Goal: Task Accomplishment & Management: Complete application form

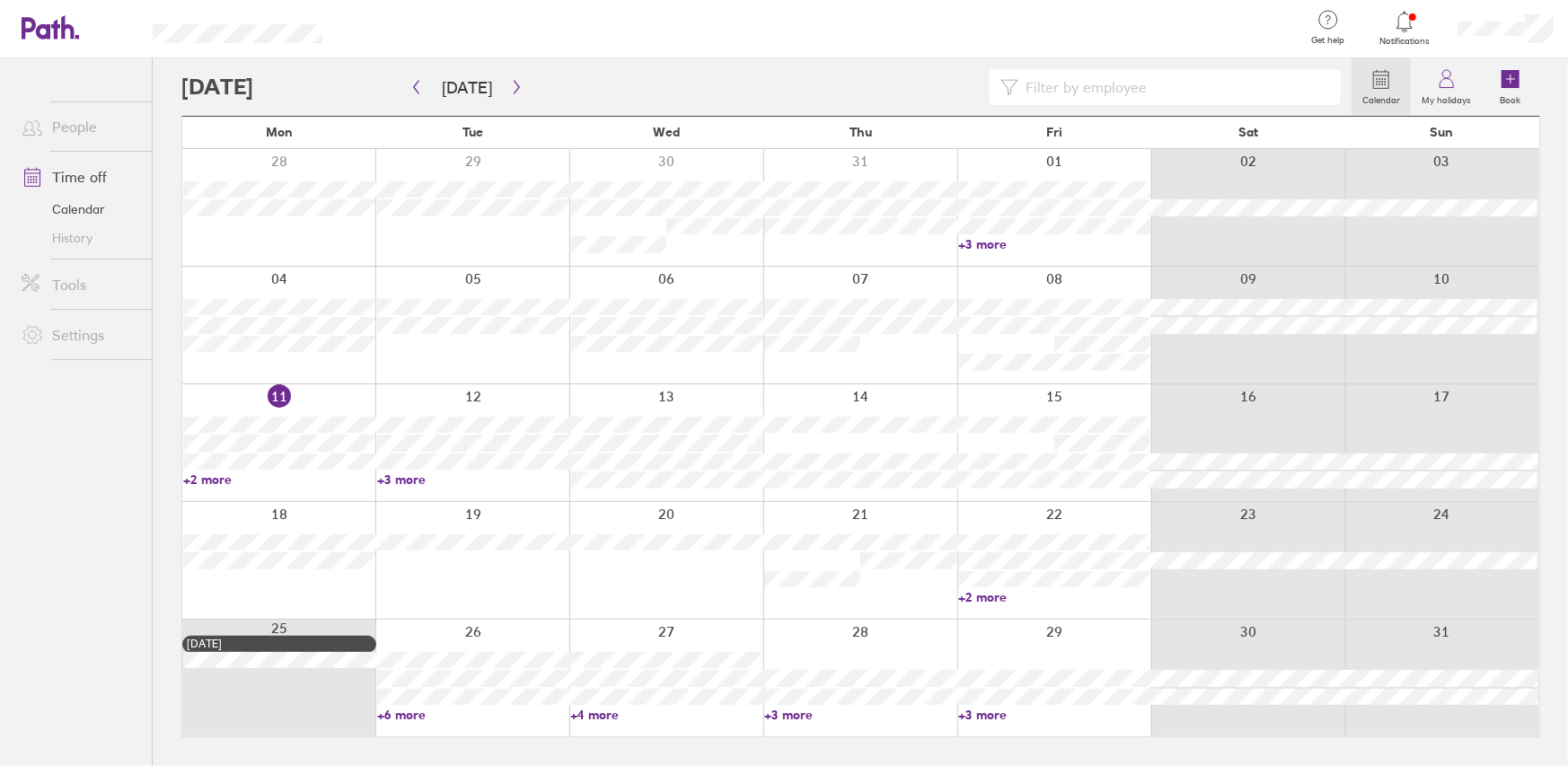
click at [1066, 394] on div at bounding box center [1053, 442] width 193 height 116
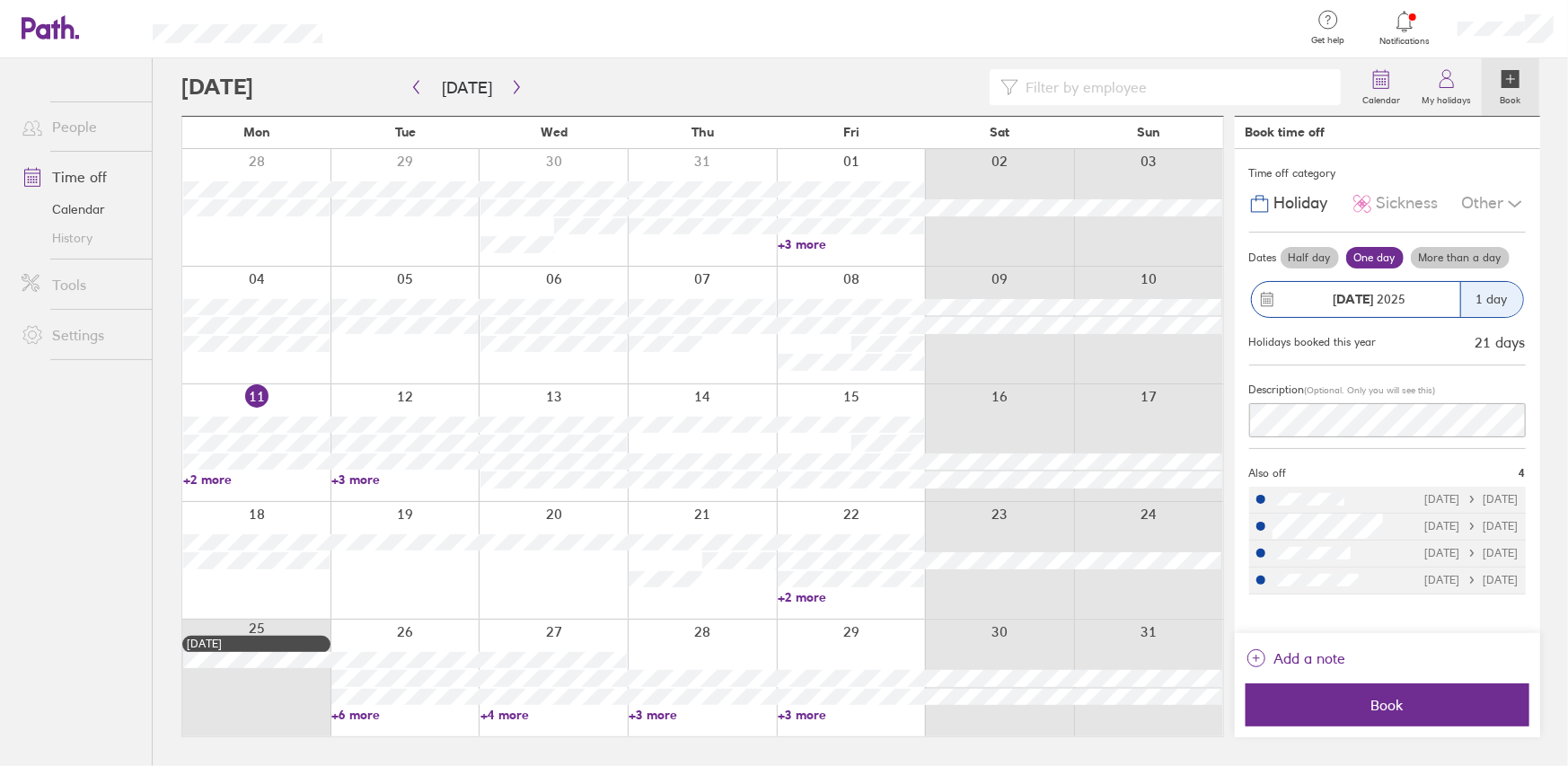
click at [1311, 253] on label "Half day" at bounding box center [1309, 257] width 58 height 22
click at [0, 0] on input "Half day" at bounding box center [0, 0] width 0 height 0
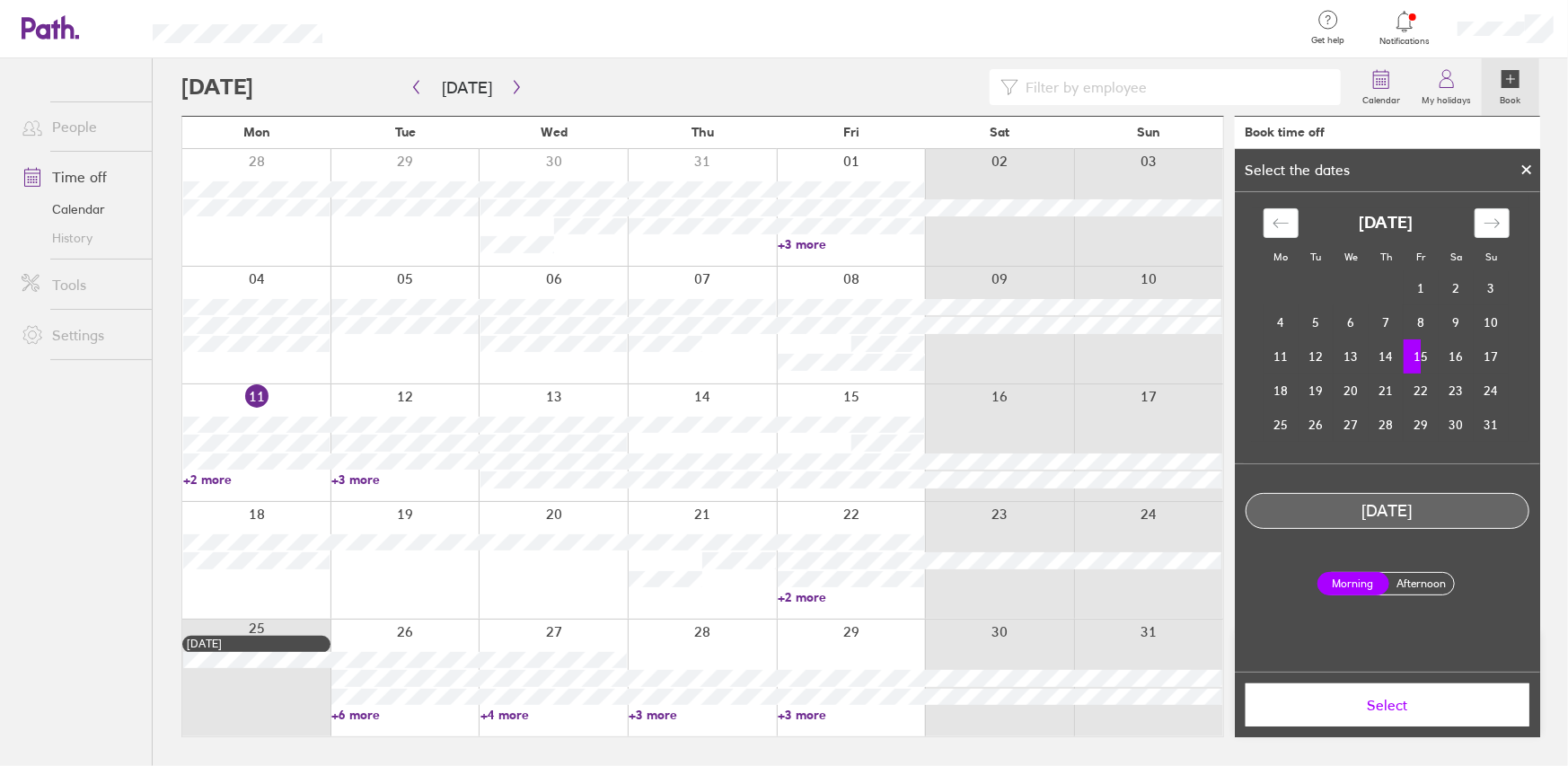
click at [1405, 582] on label "Afternoon" at bounding box center [1421, 583] width 71 height 22
click at [0, 0] on input "Afternoon" at bounding box center [0, 0] width 0 height 0
click at [1369, 706] on span "Select" at bounding box center [1387, 704] width 258 height 16
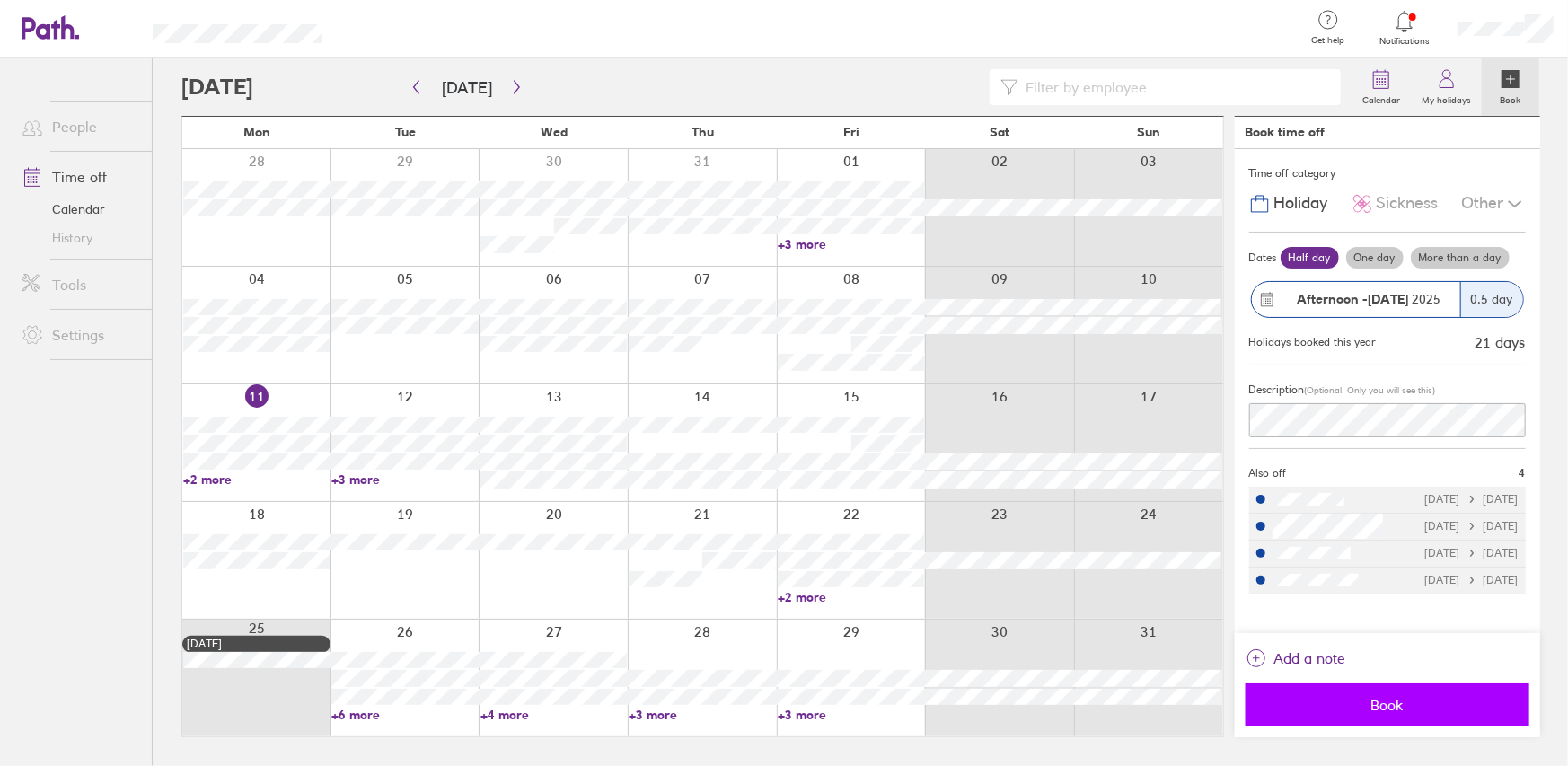
click at [1387, 715] on button "Book" at bounding box center [1388, 704] width 284 height 43
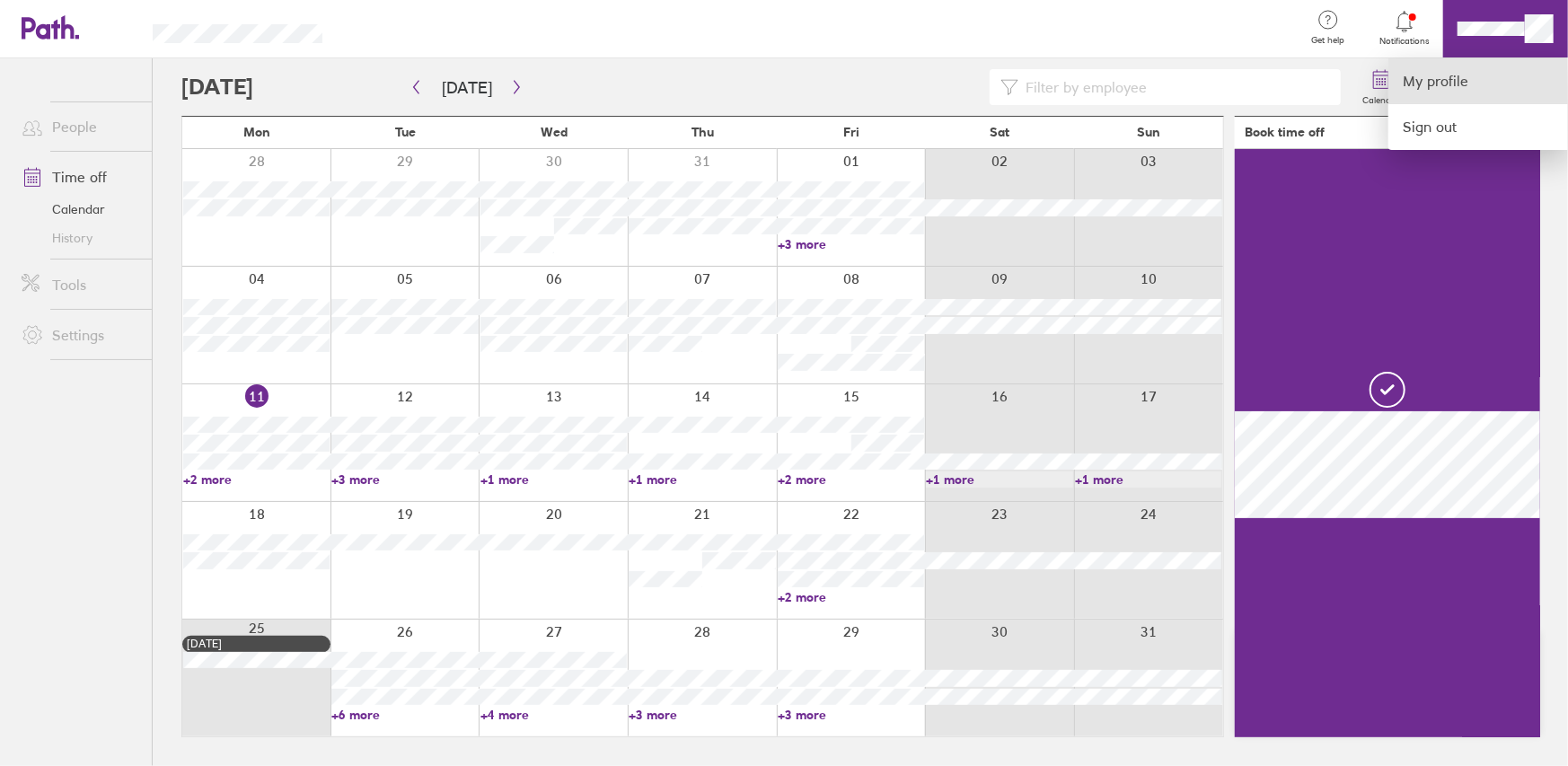
click at [1454, 84] on link "My profile" at bounding box center [1477, 81] width 179 height 46
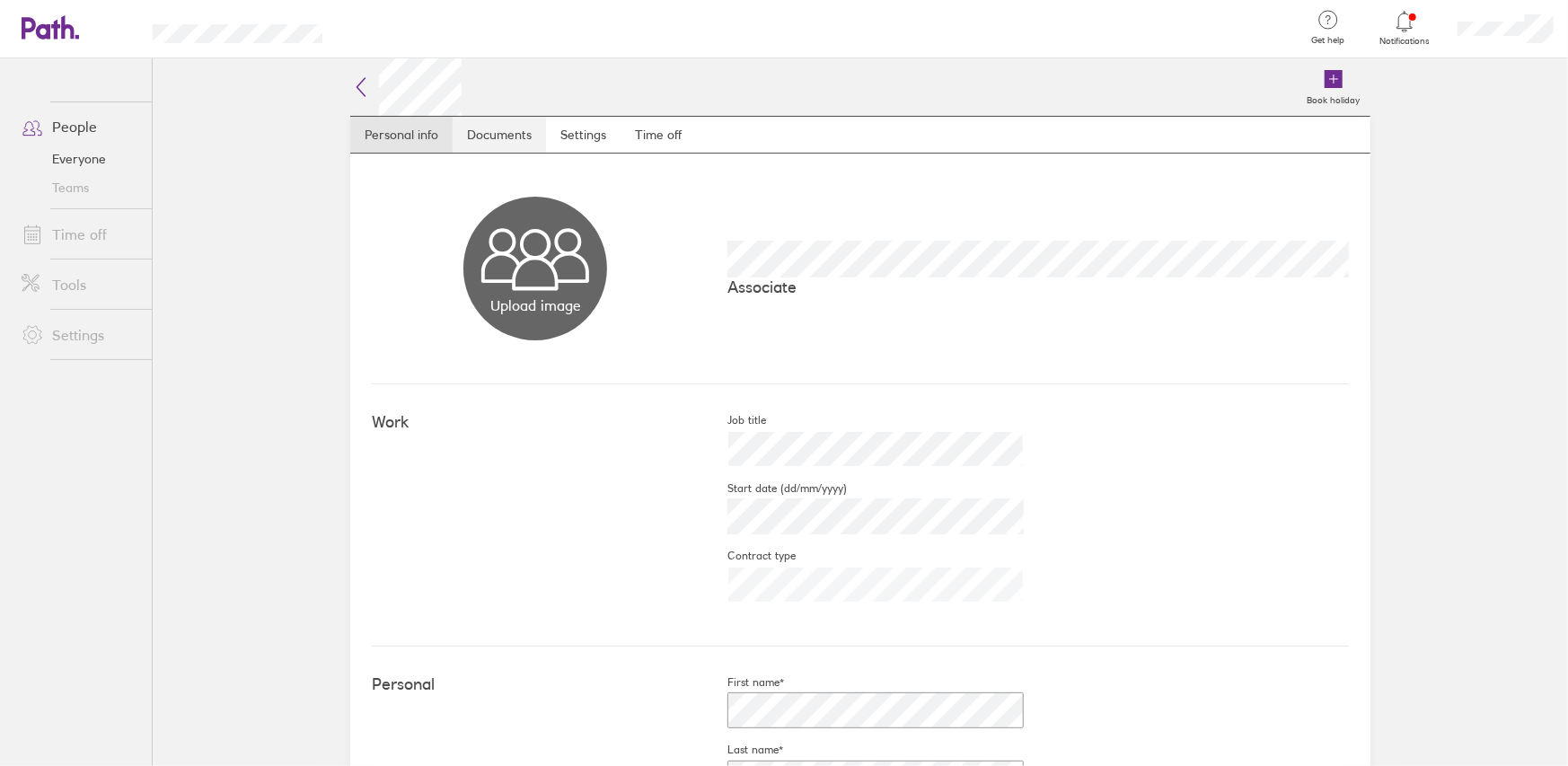
click at [498, 146] on link "Documents" at bounding box center [499, 134] width 93 height 36
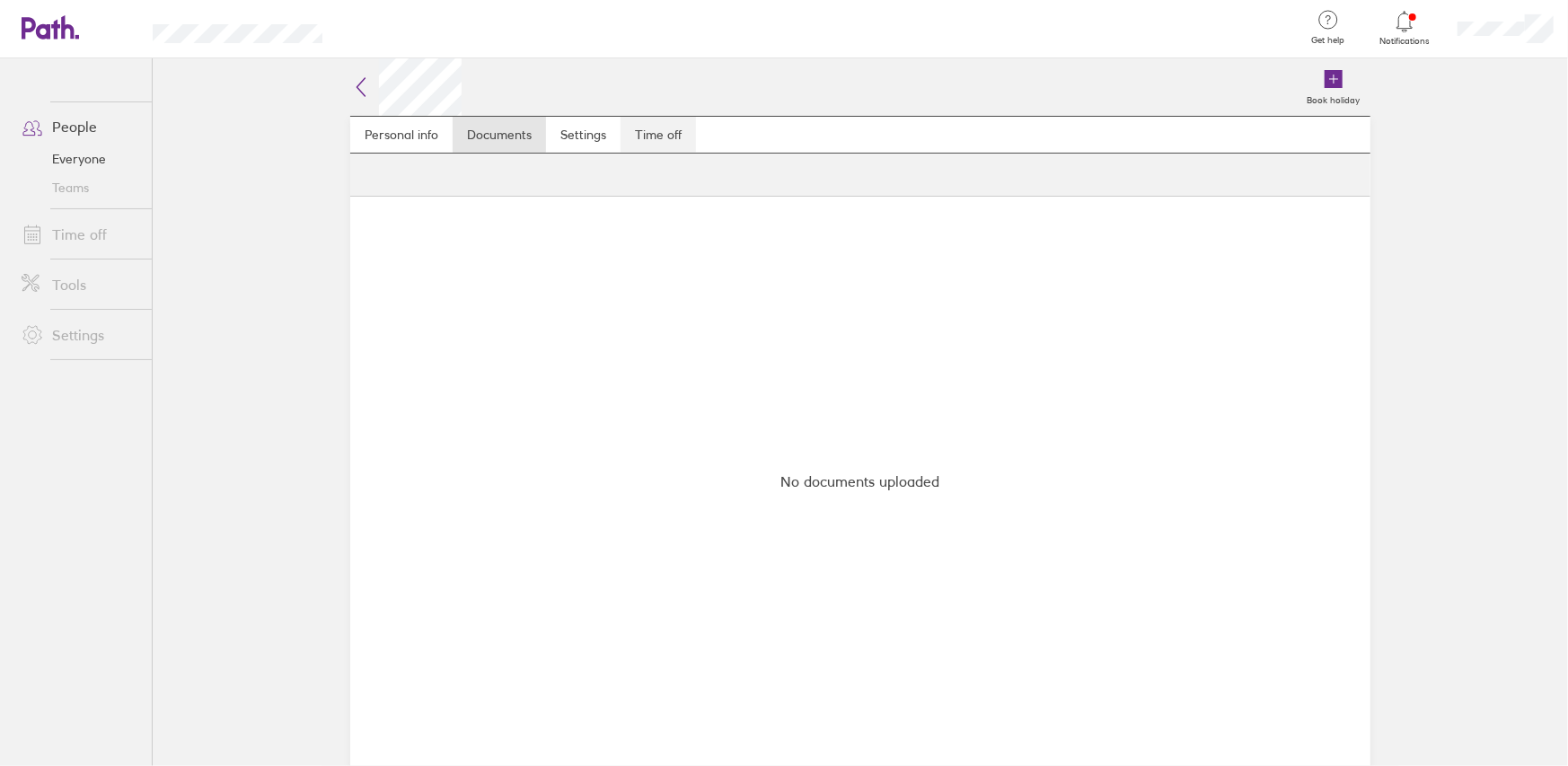
click at [689, 126] on link "Time off" at bounding box center [658, 134] width 75 height 36
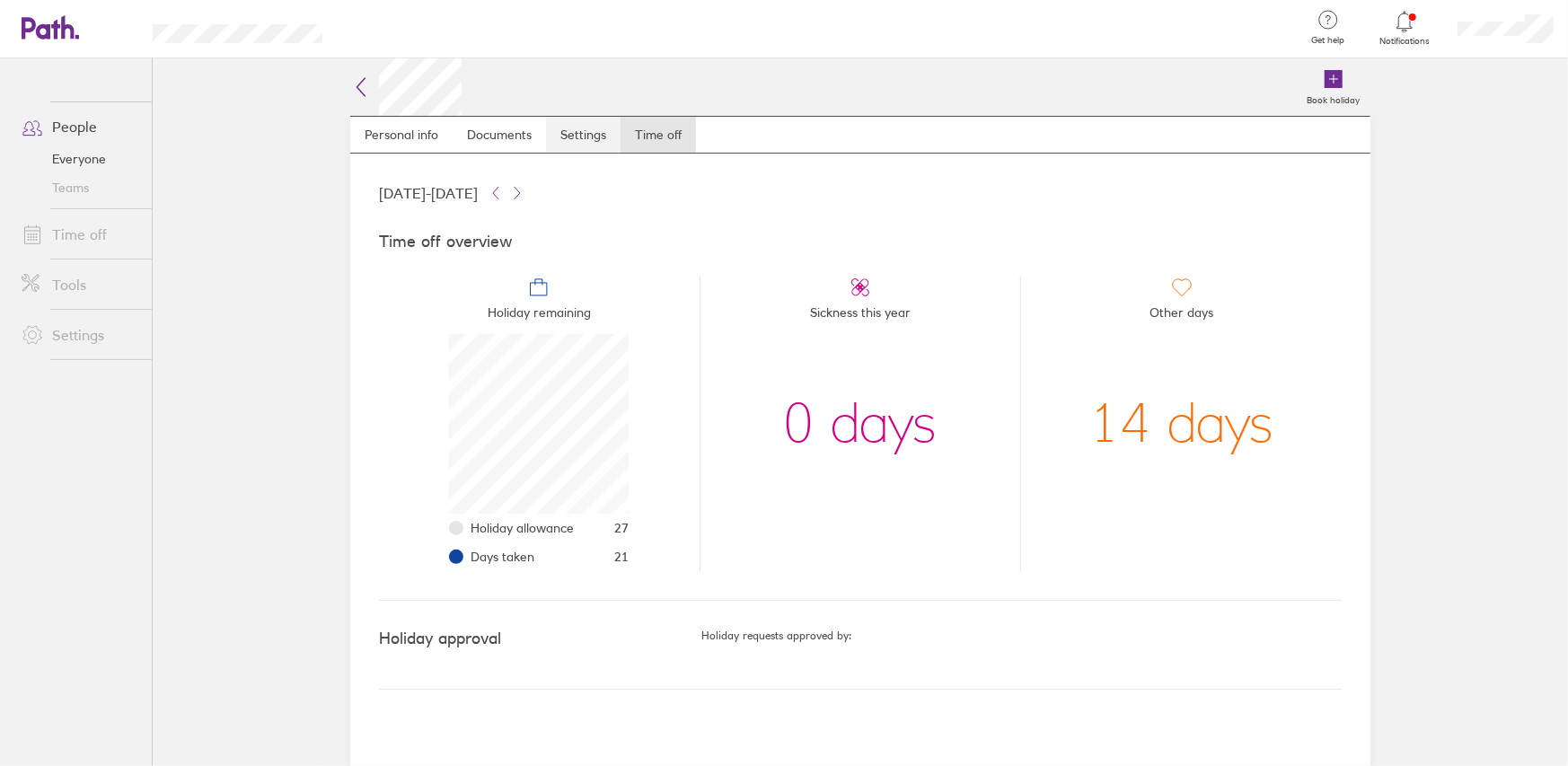
scroll to position [179, 179]
click at [424, 151] on link "Personal info" at bounding box center [400, 134] width 102 height 36
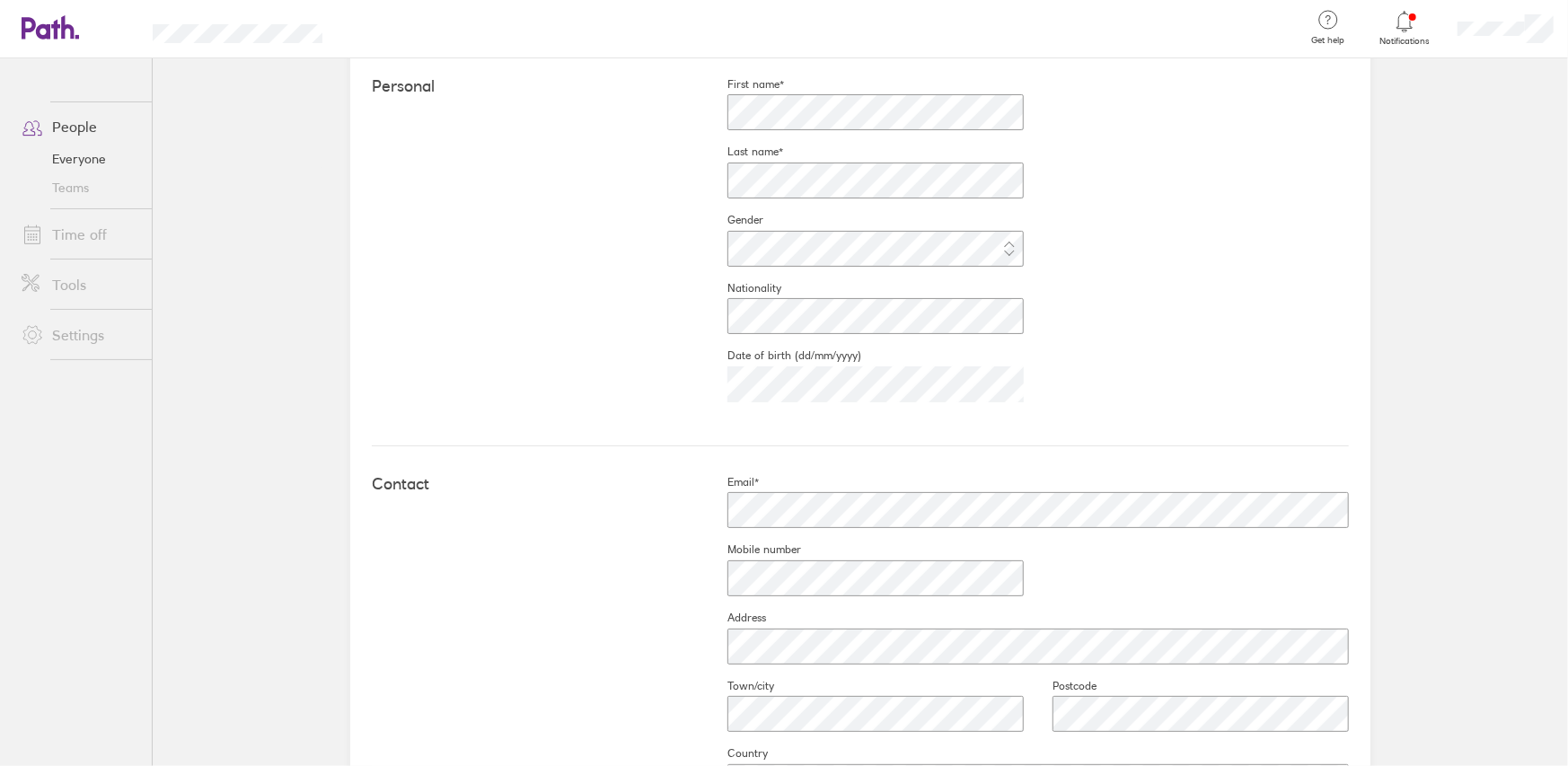
scroll to position [705, 0]
